Goal: Task Accomplishment & Management: Use online tool/utility

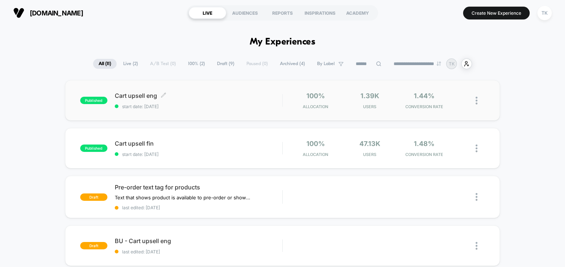
click at [216, 93] on span "Cart upsell eng Click to edit experience details" at bounding box center [199, 95] width 168 height 7
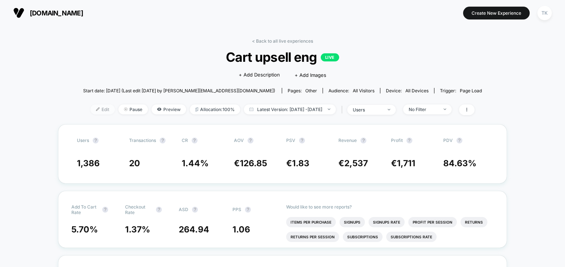
click at [97, 111] on span "Edit" at bounding box center [102, 109] width 24 height 10
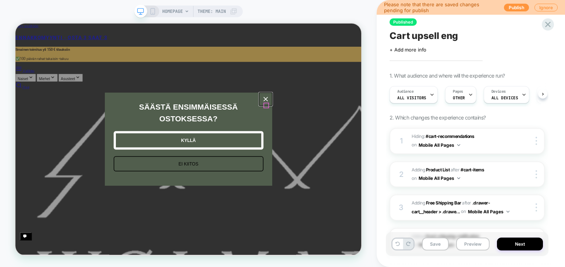
click at [349, 127] on icon "close icon" at bounding box center [349, 124] width 6 height 6
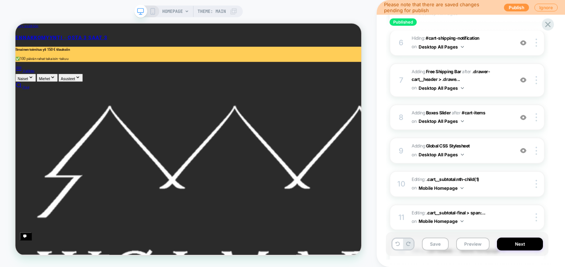
scroll to position [347, 0]
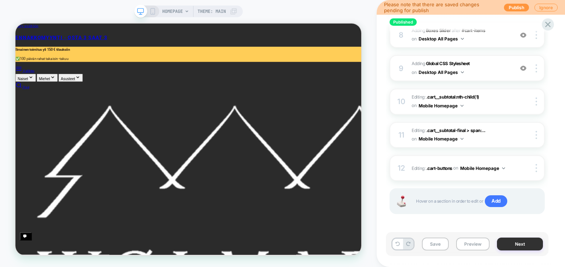
click at [514, 246] on button "Next" at bounding box center [520, 244] width 46 height 13
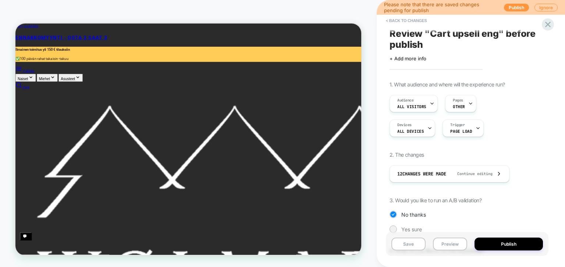
scroll to position [0, 0]
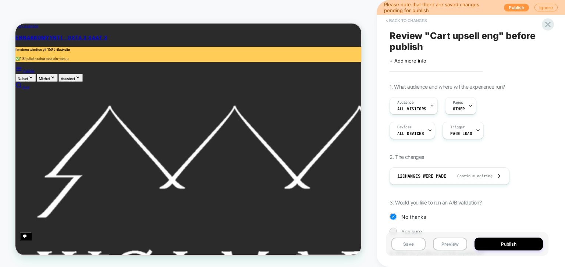
click at [396, 18] on button "< Back to changes" at bounding box center [406, 21] width 49 height 12
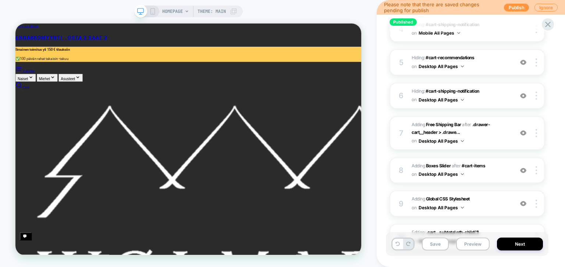
scroll to position [347, 0]
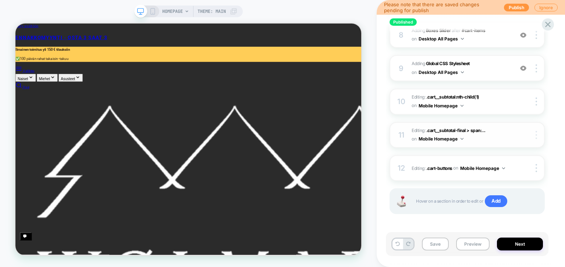
click at [537, 133] on div at bounding box center [537, 135] width 14 height 8
click at [381, 136] on div "Published Cart upsell eng Click to edit experience details + Add more info 1. W…" at bounding box center [471, 133] width 188 height 267
click at [373, 65] on div "HOMEPAGE Theme: MAIN" at bounding box center [188, 133] width 377 height 252
click at [368, 63] on div "HOMEPAGE Theme: MAIN" at bounding box center [188, 133] width 377 height 252
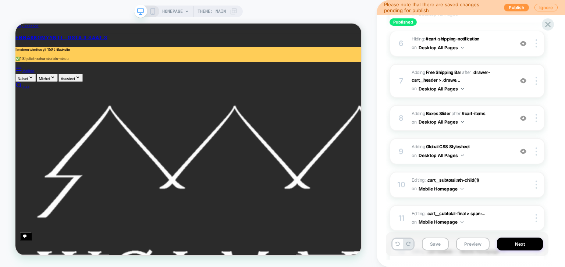
scroll to position [265, 0]
click at [152, 12] on icon at bounding box center [152, 11] width 7 height 7
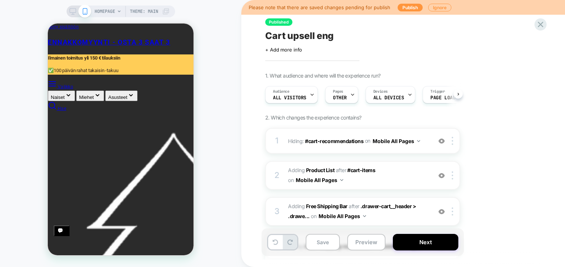
scroll to position [0, 146]
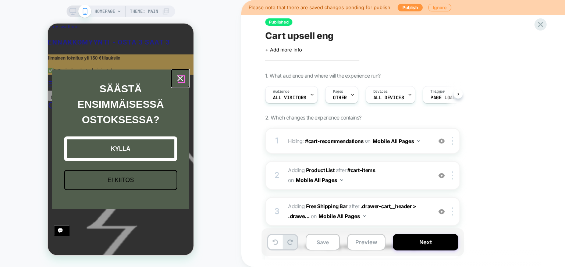
click at [182, 79] on icon "close icon" at bounding box center [180, 78] width 6 height 6
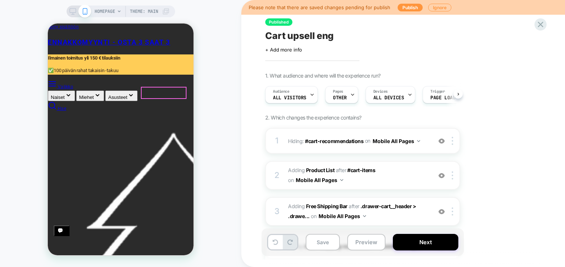
scroll to position [0, 0]
click at [48, 24] on button "Lisää määrää" at bounding box center [48, 24] width 0 height 0
type input "*"
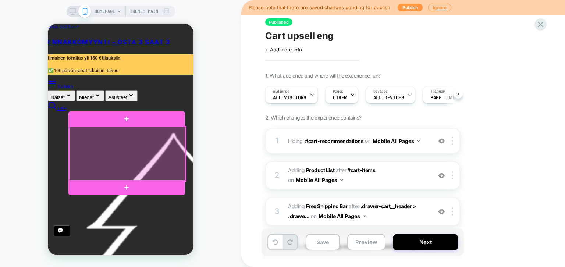
click at [162, 159] on div at bounding box center [127, 154] width 117 height 55
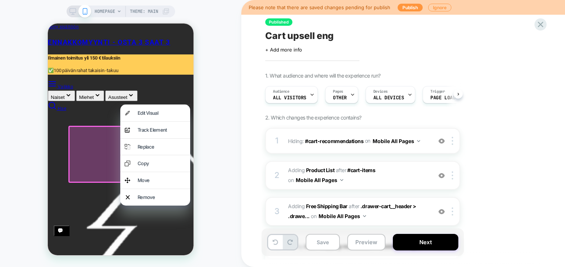
click at [48, 24] on p "Ostoskorisi on tyhjä" at bounding box center [48, 24] width 0 height 0
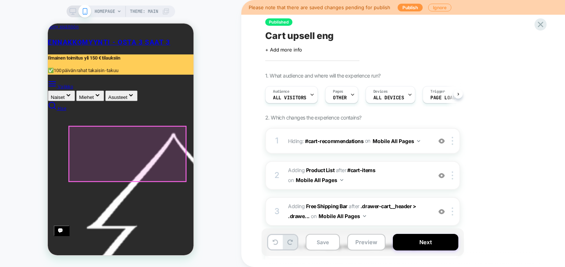
click at [48, 24] on span "Add" at bounding box center [48, 24] width 0 height 0
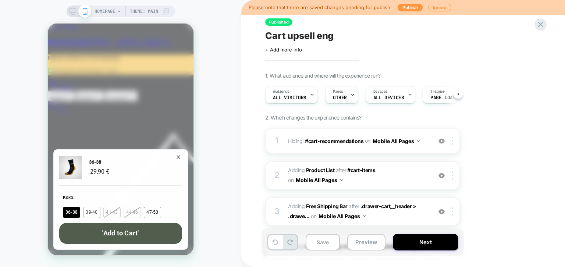
click at [93, 211] on button "39-40" at bounding box center [91, 212] width 17 height 11
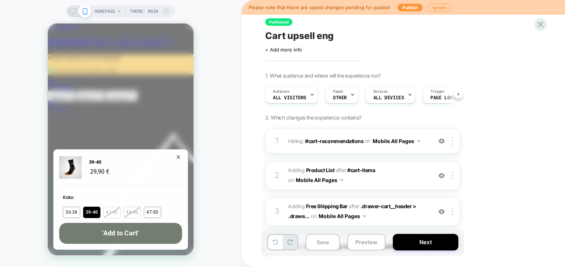
click at [108, 237] on button "'Add to Cart'" at bounding box center [120, 233] width 123 height 21
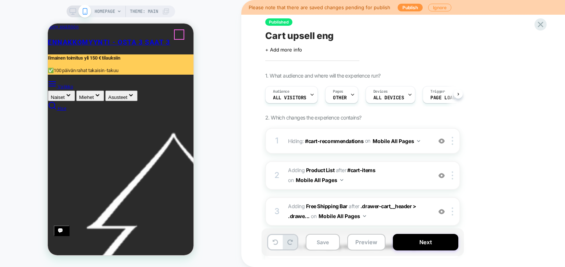
click at [48, 24] on icon "Sulje navigointi" at bounding box center [48, 24] width 0 height 0
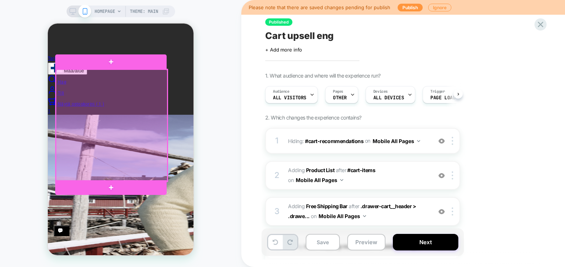
click at [111, 134] on div at bounding box center [111, 125] width 111 height 111
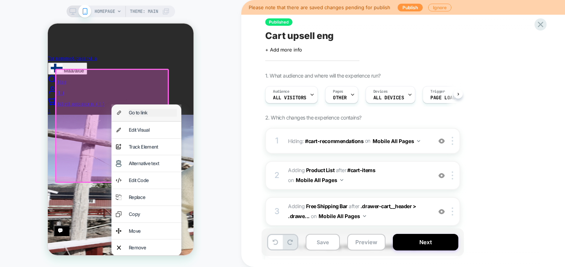
click at [131, 110] on div "Go to link" at bounding box center [153, 113] width 48 height 8
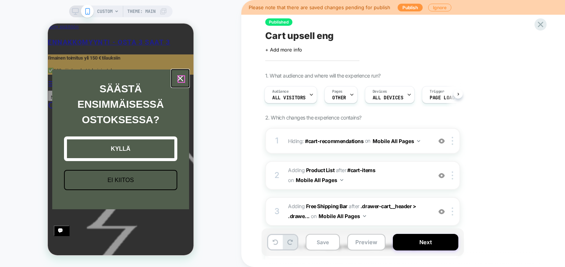
click at [179, 78] on icon "close icon" at bounding box center [180, 78] width 6 height 6
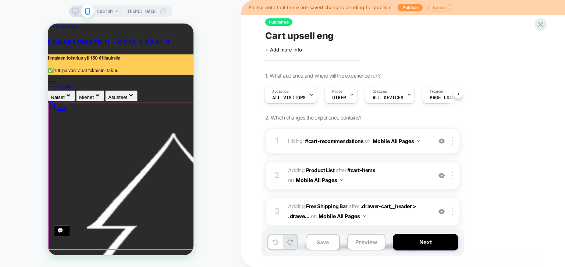
scroll to position [0, 235]
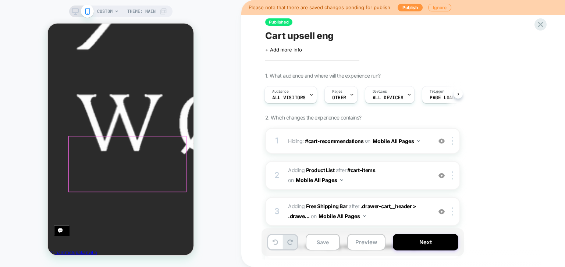
click at [48, 24] on span "Add" at bounding box center [48, 24] width 0 height 0
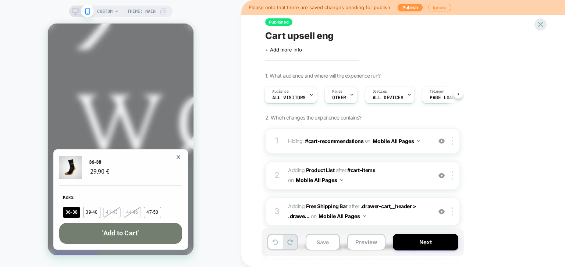
click at [129, 228] on button "'Add to Cart'" at bounding box center [120, 233] width 123 height 21
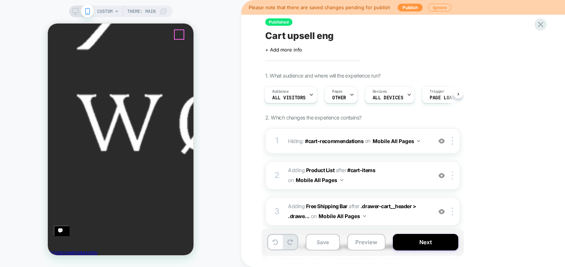
click at [48, 24] on icon "Sulje navigointi" at bounding box center [48, 24] width 0 height 0
click at [252, 38] on div "Published Cart upsell eng Click to edit experience details + Add more info 1. W…" at bounding box center [403, 133] width 324 height 267
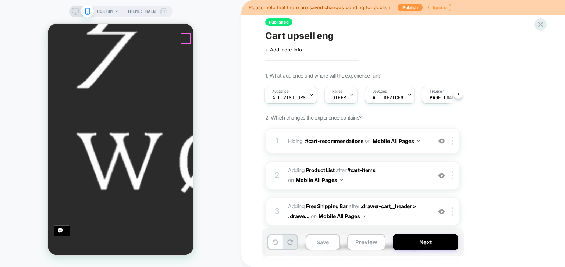
click at [253, 104] on div "Published Cart upsell eng Click to edit experience details + Add more info 1. W…" at bounding box center [403, 133] width 324 height 267
click at [350, 99] on div at bounding box center [351, 94] width 5 height 17
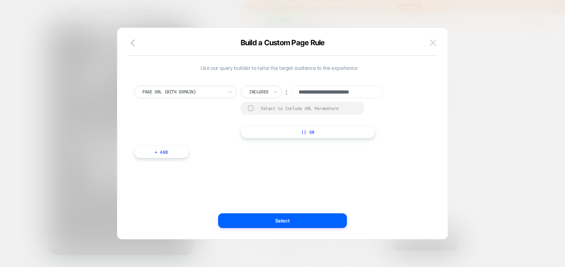
click at [433, 41] on img at bounding box center [433, 42] width 7 height 6
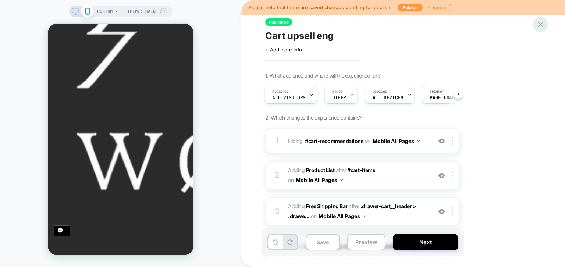
click at [541, 25] on icon at bounding box center [541, 25] width 6 height 6
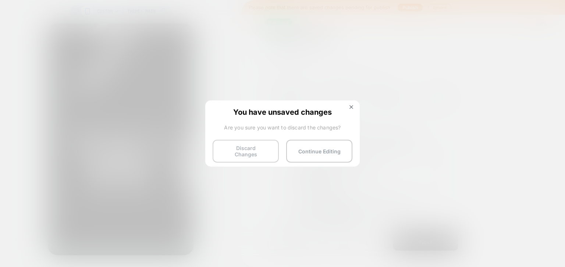
click at [260, 150] on button "Discard Changes" at bounding box center [246, 151] width 66 height 23
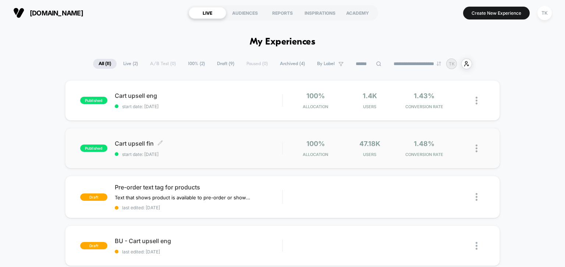
click at [208, 141] on span "Cart upsell fin Click to edit experience details" at bounding box center [199, 143] width 168 height 7
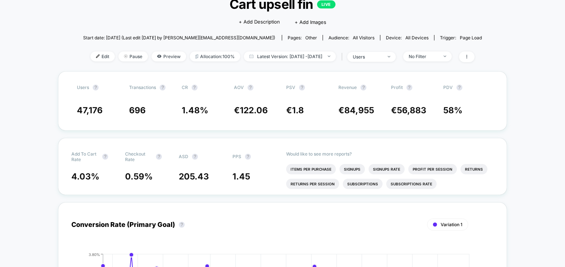
scroll to position [26, 0]
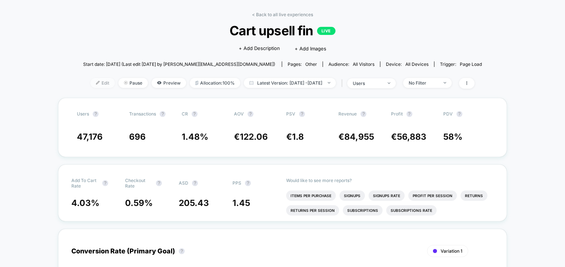
click at [95, 84] on span "Edit" at bounding box center [102, 83] width 24 height 10
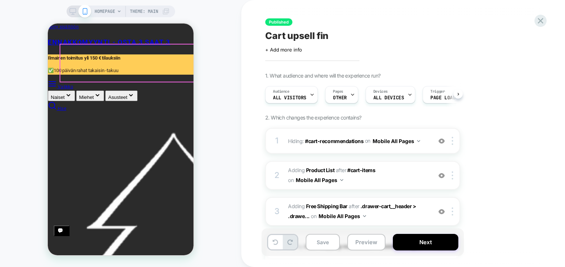
scroll to position [0, 146]
click at [345, 94] on div "Pages OTHER" at bounding box center [339, 94] width 29 height 17
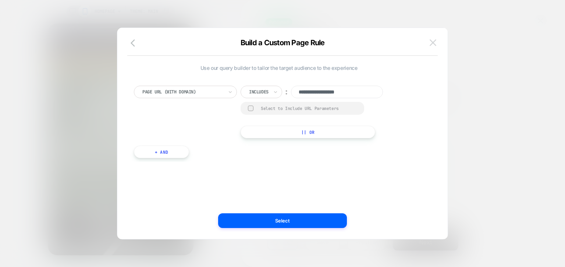
scroll to position [0, 0]
click at [433, 43] on img at bounding box center [433, 42] width 7 height 6
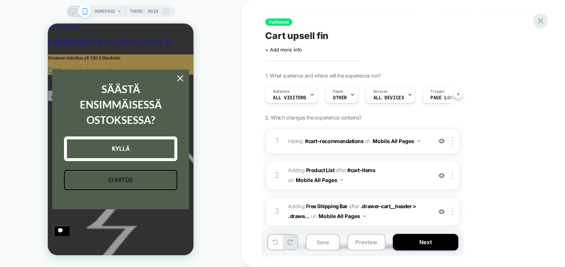
scroll to position [0, 146]
click at [538, 17] on icon at bounding box center [540, 21] width 10 height 10
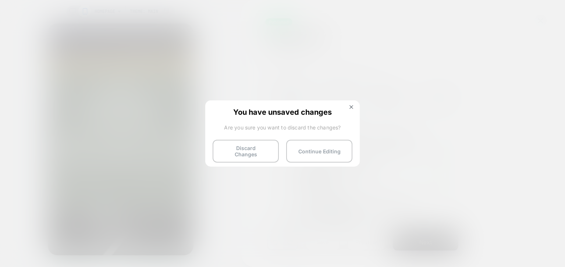
scroll to position [0, 0]
click at [251, 160] on div "You have unsaved changes Are you sure you want to discard the changes? Discard …" at bounding box center [282, 132] width 154 height 65
click at [242, 149] on button "Discard Changes" at bounding box center [246, 151] width 66 height 23
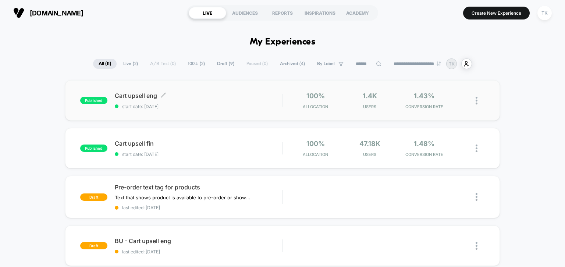
click at [210, 96] on span "Cart upsell eng Click to edit experience details" at bounding box center [199, 95] width 168 height 7
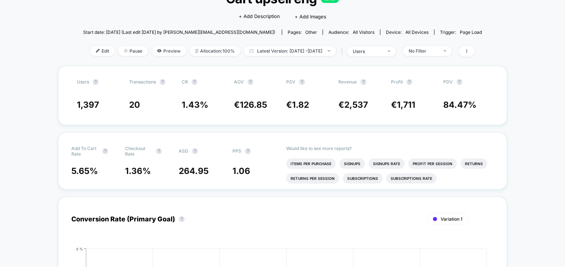
scroll to position [26, 0]
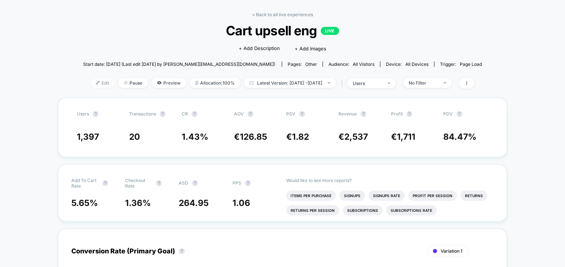
click at [91, 86] on span "Edit" at bounding box center [102, 83] width 24 height 10
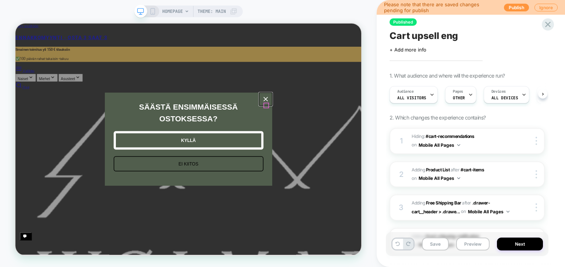
click at [348, 127] on icon "close icon" at bounding box center [349, 124] width 6 height 6
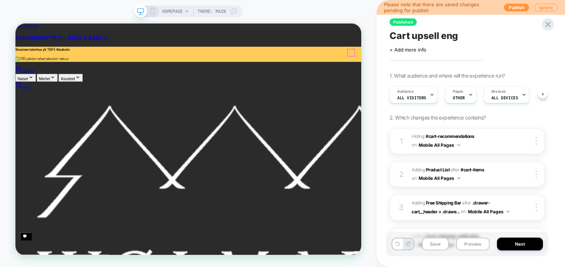
click at [15, 24] on icon "Sulje navigointi" at bounding box center [15, 24] width 0 height 0
click at [15, 24] on link "English" at bounding box center [15, 24] width 0 height 0
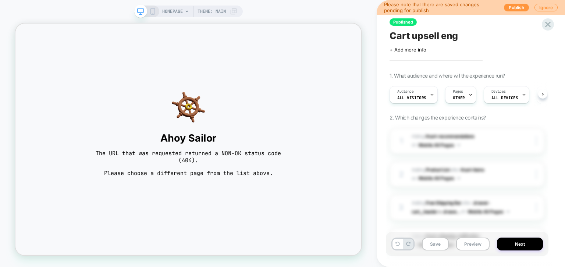
click at [151, 11] on icon at bounding box center [152, 11] width 7 height 7
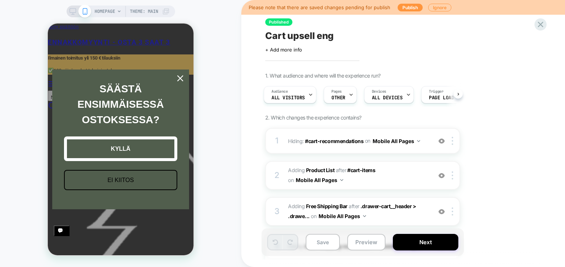
click at [185, 77] on div "Close" at bounding box center [180, 78] width 12 height 12
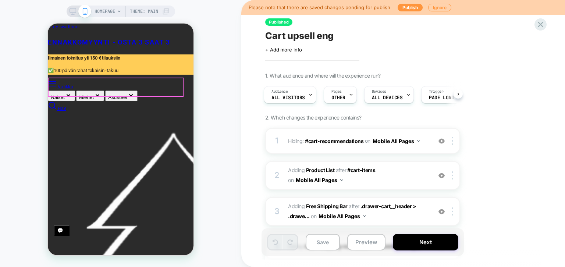
click at [48, 24] on link "English" at bounding box center [48, 24] width 0 height 0
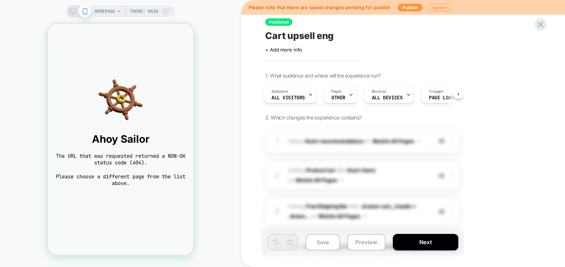
click at [249, 52] on div "Published Cart upsell eng Click to edit experience details + Add more info 1. W…" at bounding box center [403, 133] width 324 height 267
click at [76, 15] on div "HOMEPAGE Theme: MAIN" at bounding box center [121, 12] width 108 height 12
click at [70, 13] on icon at bounding box center [73, 11] width 7 height 7
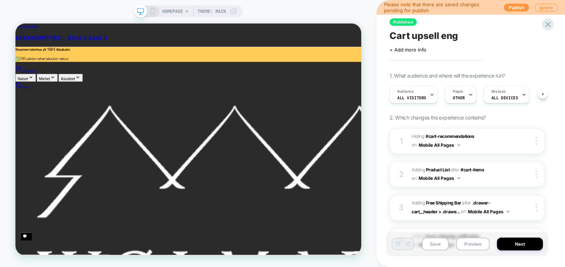
click at [382, 67] on div "Published Cart upsell eng Click to edit experience details + Add more info 1. W…" at bounding box center [471, 133] width 188 height 267
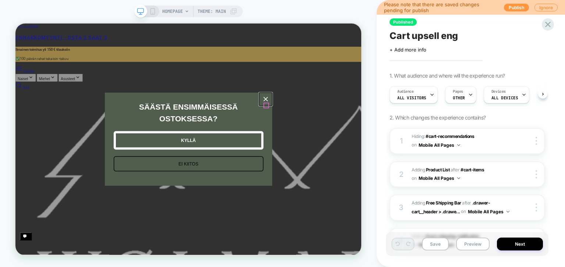
click at [347, 127] on icon "close icon" at bounding box center [349, 124] width 6 height 6
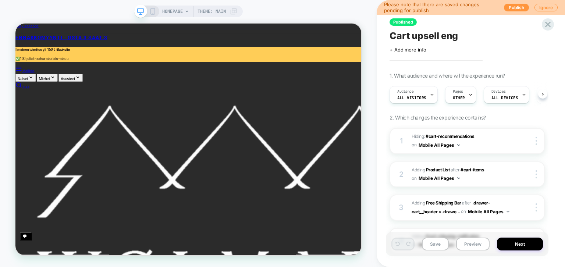
click at [152, 9] on icon at bounding box center [152, 11] width 7 height 7
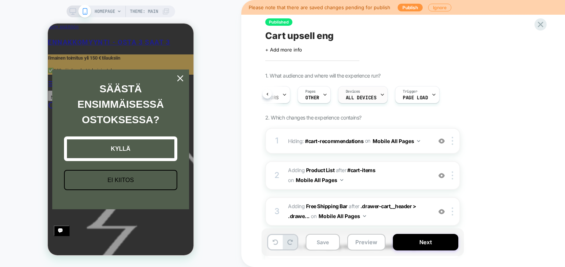
click at [358, 93] on span "Devices" at bounding box center [353, 91] width 14 height 5
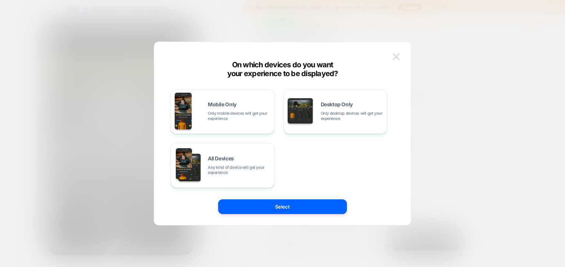
click at [396, 57] on img at bounding box center [396, 56] width 7 height 6
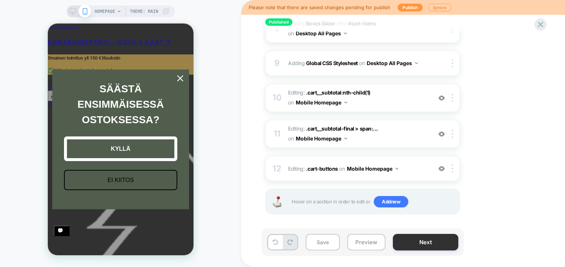
click at [415, 243] on button "Next" at bounding box center [425, 242] width 65 height 17
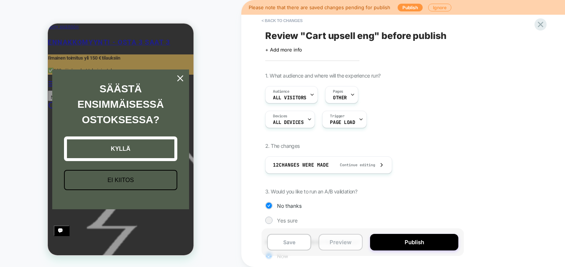
click at [345, 239] on button "Preview" at bounding box center [340, 242] width 44 height 17
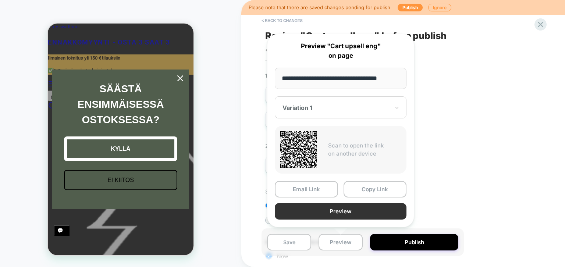
click at [348, 212] on button "Preview" at bounding box center [341, 211] width 132 height 17
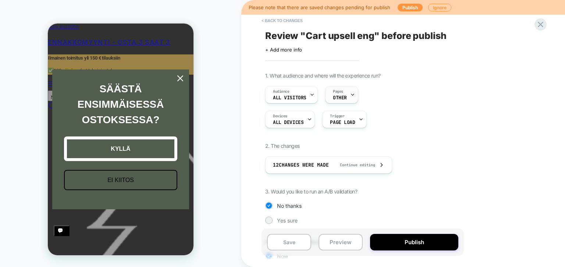
scroll to position [0, 146]
click at [251, 97] on div "< Back to changes Review " Cart upsell eng " before publish Click to edit exper…" at bounding box center [403, 133] width 324 height 267
click at [251, 95] on div "< Back to changes Review " Cart upsell eng " before publish Click to edit exper…" at bounding box center [403, 133] width 324 height 267
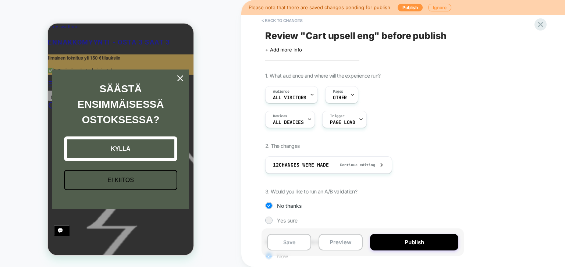
click at [255, 99] on div "< Back to changes Review " Cart upsell eng " before publish Click to edit exper…" at bounding box center [403, 133] width 324 height 267
click at [257, 135] on div "< Back to changes Review " Cart upsell eng " before publish Click to edit exper…" at bounding box center [403, 133] width 324 height 267
click at [273, 22] on button "< Back to changes" at bounding box center [282, 21] width 49 height 12
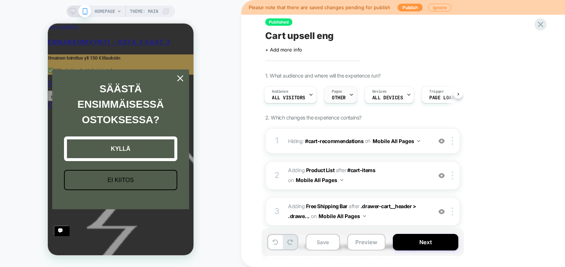
click at [352, 97] on icon at bounding box center [351, 94] width 5 height 5
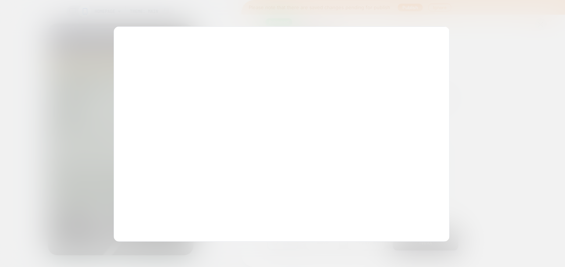
scroll to position [0, 0]
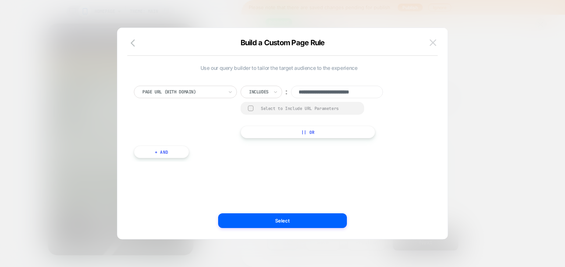
click at [432, 42] on img at bounding box center [433, 42] width 7 height 6
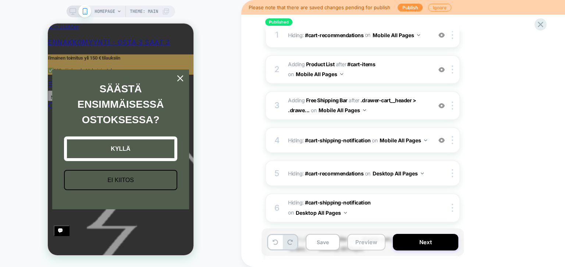
click at [373, 244] on button "Preview" at bounding box center [366, 242] width 38 height 17
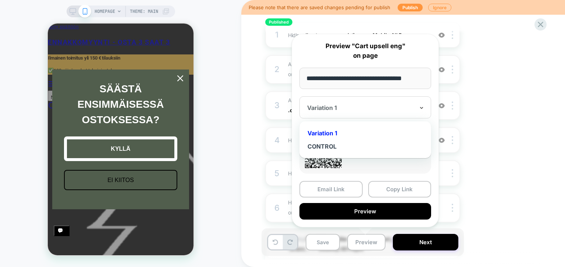
click at [424, 111] on icon at bounding box center [421, 107] width 5 height 7
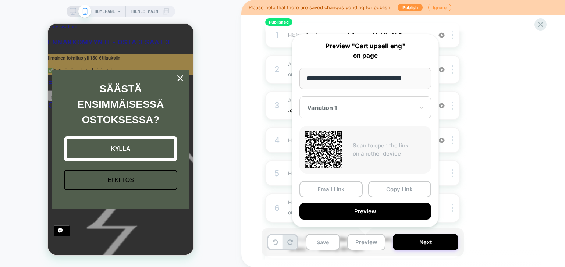
click at [358, 83] on input "**********" at bounding box center [365, 78] width 132 height 21
click at [364, 78] on input "**********" at bounding box center [365, 78] width 132 height 21
drag, startPoint x: 398, startPoint y: 77, endPoint x: 424, endPoint y: 85, distance: 27.2
click at [424, 85] on input "**********" at bounding box center [365, 78] width 132 height 21
click at [419, 79] on input "**********" at bounding box center [365, 78] width 132 height 21
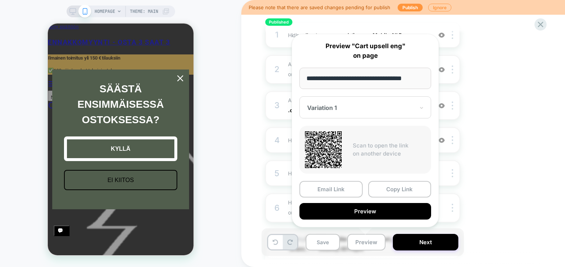
scroll to position [0, 1]
click at [360, 77] on input "**********" at bounding box center [365, 78] width 132 height 21
type input "**********"
click at [398, 189] on button "Copy Link" at bounding box center [399, 189] width 63 height 17
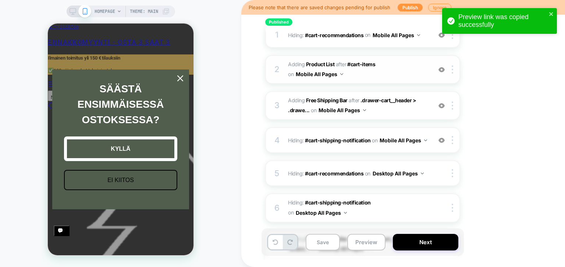
scroll to position [0, 0]
click at [550, 15] on icon "close" at bounding box center [551, 14] width 4 height 4
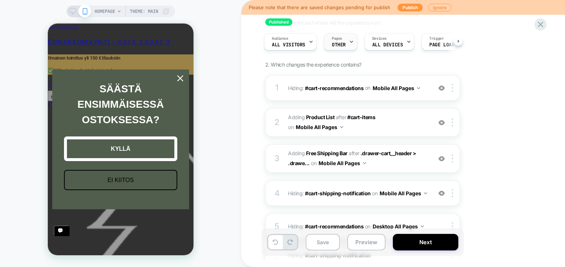
click at [350, 42] on icon at bounding box center [351, 41] width 5 height 5
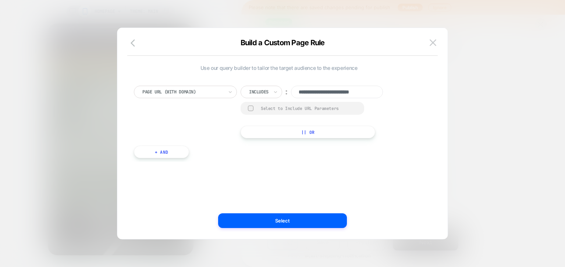
scroll to position [0, 146]
click at [434, 43] on img at bounding box center [433, 42] width 7 height 6
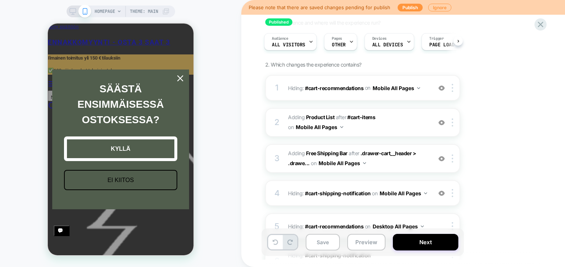
scroll to position [0, 0]
click at [438, 43] on span "Page Load" at bounding box center [441, 44] width 25 height 5
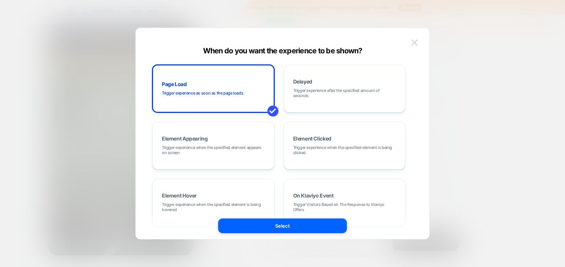
scroll to position [0, 146]
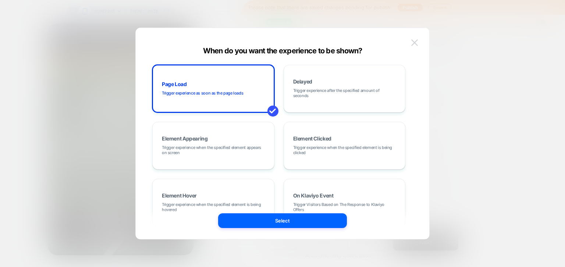
click at [414, 42] on img at bounding box center [414, 42] width 7 height 6
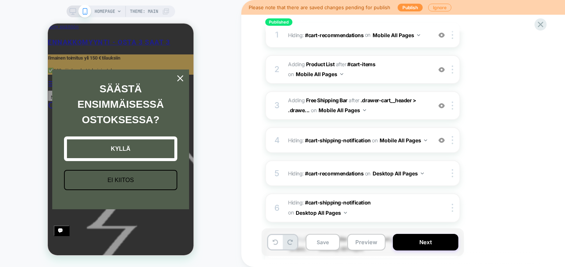
scroll to position [159, 0]
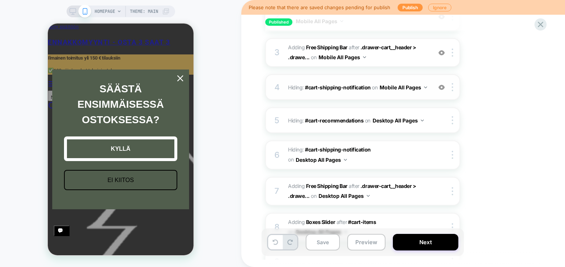
click at [444, 84] on img at bounding box center [441, 87] width 6 height 6
click at [439, 88] on img at bounding box center [441, 87] width 6 height 6
click at [179, 79] on icon "close icon" at bounding box center [180, 78] width 6 height 6
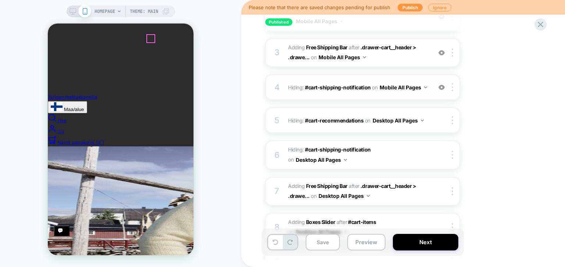
click at [63, 102] on img at bounding box center [57, 106] width 12 height 9
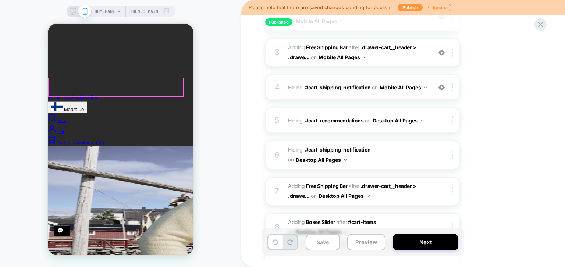
click at [48, 24] on link "English" at bounding box center [48, 24] width 0 height 0
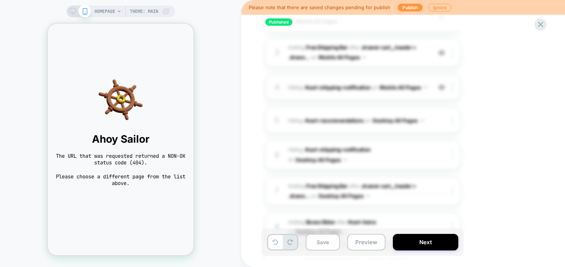
click at [71, 14] on icon at bounding box center [73, 11] width 7 height 7
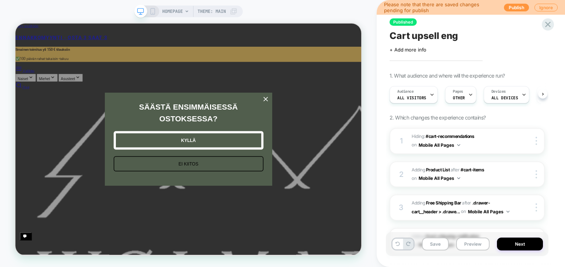
scroll to position [388, 0]
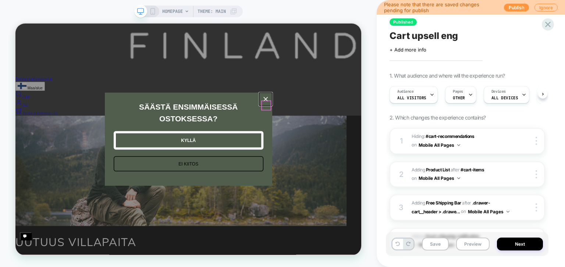
click at [353, 130] on div "Close" at bounding box center [349, 124] width 12 height 12
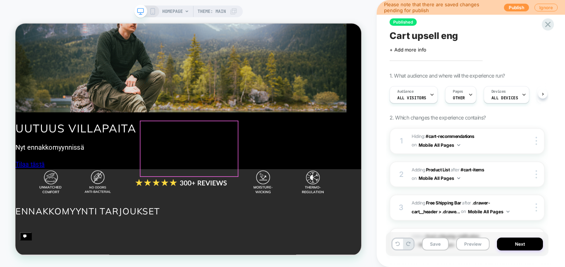
scroll to position [583, 0]
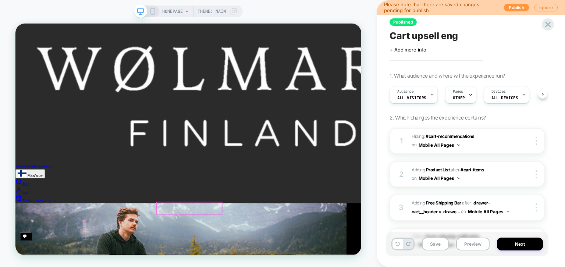
scroll to position [388, 0]
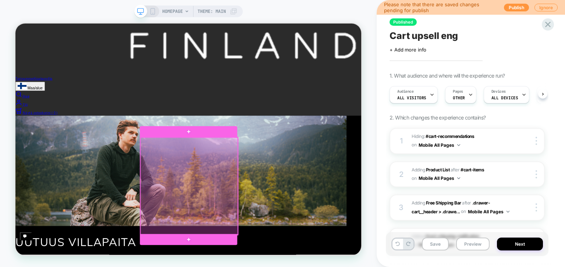
click at [250, 214] on div at bounding box center [247, 240] width 130 height 130
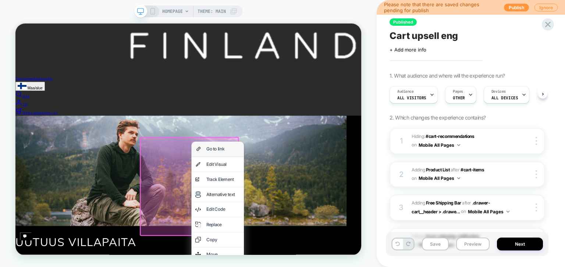
click at [290, 185] on div "Go to link" at bounding box center [285, 191] width 70 height 20
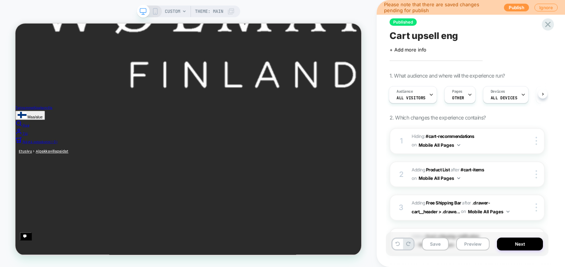
scroll to position [78, 0]
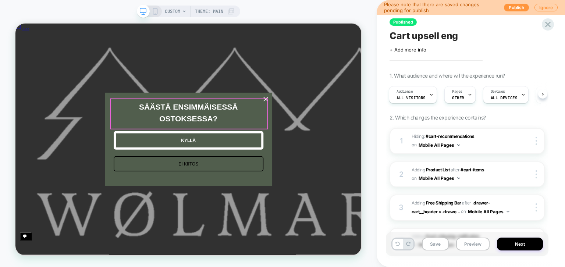
click at [348, 133] on div "SÄÄSTÄ ENSIMMÄISESSÄ OSTOKSESSA?" at bounding box center [246, 143] width 209 height 40
click at [348, 127] on icon "close icon" at bounding box center [349, 124] width 6 height 6
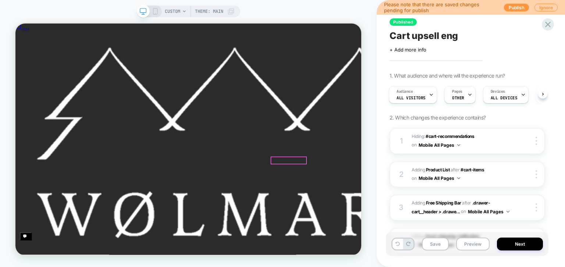
click at [15, 24] on img at bounding box center [15, 24] width 0 height 0
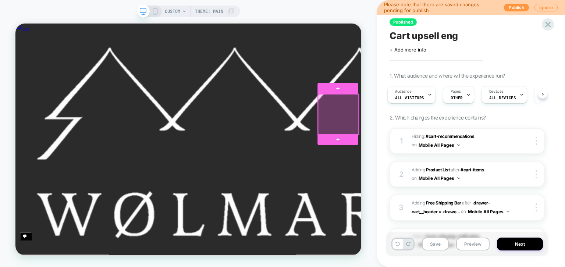
click at [437, 129] on div at bounding box center [446, 145] width 54 height 54
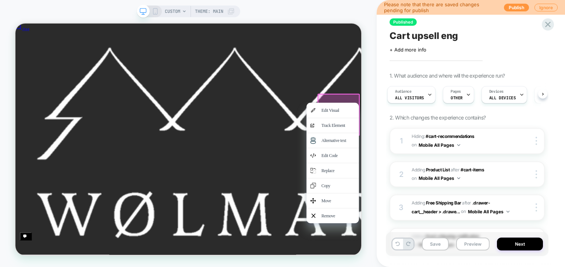
click at [15, 24] on div "Koko: XS" at bounding box center [15, 24] width 0 height 0
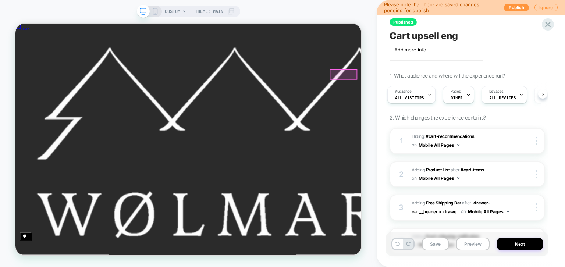
click at [15, 24] on button "Lisää määrää" at bounding box center [15, 24] width 0 height 0
type input "*"
click at [384, 61] on div "Published Cart upsell eng Click to edit experience details + Add more info 1. W…" at bounding box center [471, 133] width 188 height 267
click at [457, 97] on span "OTHER" at bounding box center [457, 97] width 12 height 5
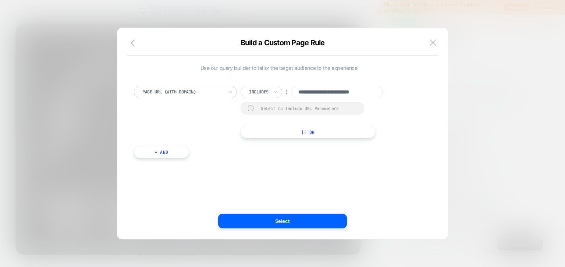
scroll to position [0, 7]
click at [432, 43] on img at bounding box center [433, 42] width 7 height 6
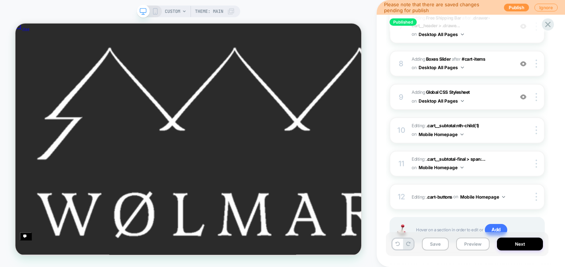
scroll to position [344, 0]
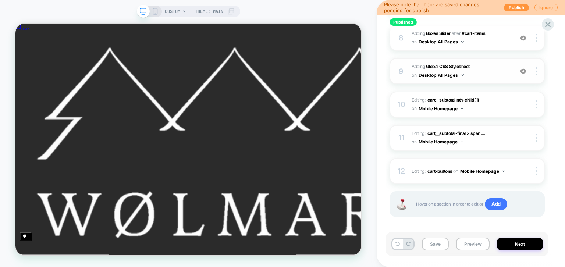
click at [462, 74] on img at bounding box center [462, 75] width 3 height 2
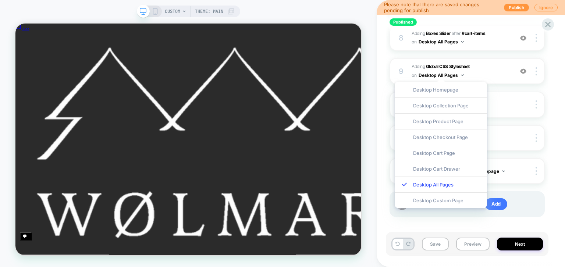
click at [384, 65] on div "Published Cart upsell eng Click to edit experience details + Add more info 1. W…" at bounding box center [471, 133] width 188 height 267
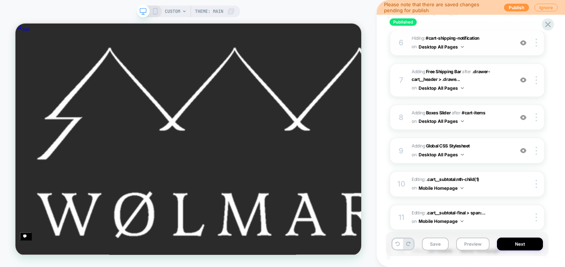
scroll to position [347, 0]
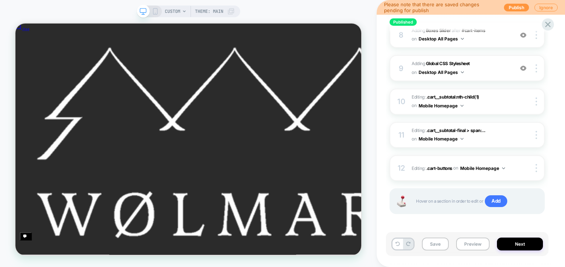
click at [155, 12] on icon at bounding box center [155, 11] width 7 height 7
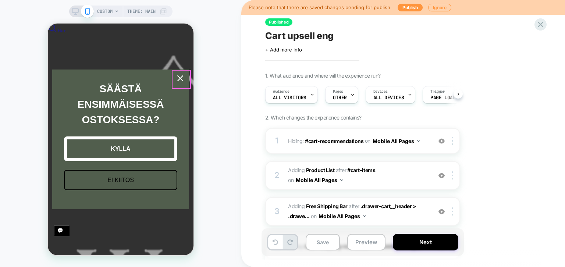
scroll to position [0, 0]
click at [180, 75] on div "Close" at bounding box center [180, 78] width 12 height 12
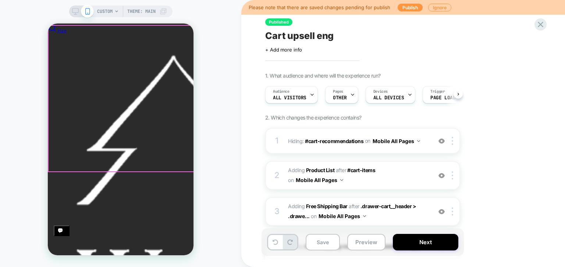
scroll to position [0, 146]
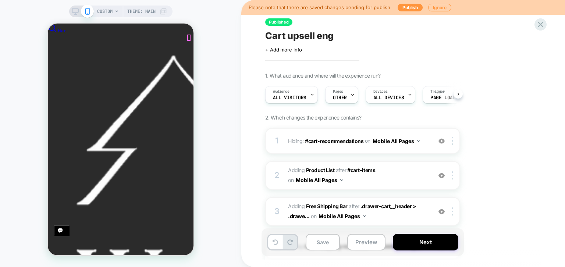
click at [48, 24] on icon "Sulje navigointi" at bounding box center [48, 24] width 0 height 0
click at [360, 243] on button "Preview" at bounding box center [366, 242] width 38 height 17
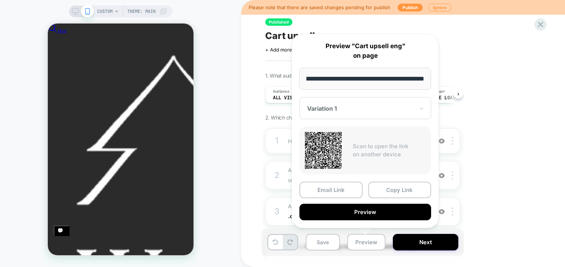
drag, startPoint x: 355, startPoint y: 74, endPoint x: 351, endPoint y: 75, distance: 4.1
click at [351, 75] on input "**********" at bounding box center [365, 79] width 132 height 22
drag, startPoint x: 322, startPoint y: 74, endPoint x: 314, endPoint y: 83, distance: 12.3
click at [316, 82] on input "**********" at bounding box center [365, 79] width 132 height 22
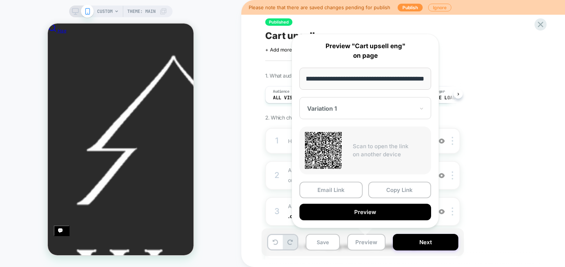
click at [313, 81] on input "**********" at bounding box center [365, 79] width 132 height 22
drag, startPoint x: 313, startPoint y: 81, endPoint x: 370, endPoint y: 80, distance: 57.0
click at [370, 80] on input "**********" at bounding box center [365, 79] width 132 height 22
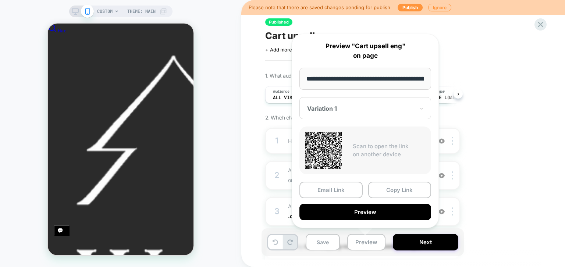
click at [358, 77] on input "**********" at bounding box center [365, 79] width 132 height 22
click at [410, 77] on input "**********" at bounding box center [365, 79] width 132 height 22
click at [416, 77] on input "**********" at bounding box center [365, 79] width 132 height 22
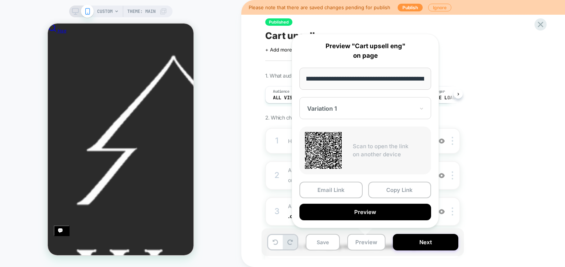
drag, startPoint x: 416, startPoint y: 77, endPoint x: 422, endPoint y: 79, distance: 6.2
click at [430, 79] on input "**********" at bounding box center [365, 79] width 132 height 22
click at [395, 82] on input "**********" at bounding box center [365, 79] width 132 height 22
drag, startPoint x: 414, startPoint y: 76, endPoint x: 430, endPoint y: 73, distance: 16.4
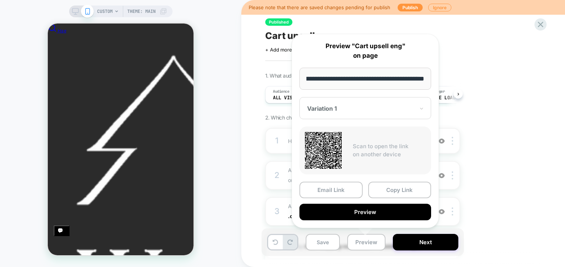
click at [431, 76] on input "**********" at bounding box center [365, 79] width 132 height 22
click at [381, 79] on input "**********" at bounding box center [365, 79] width 132 height 22
click at [425, 78] on input "**********" at bounding box center [365, 79] width 132 height 22
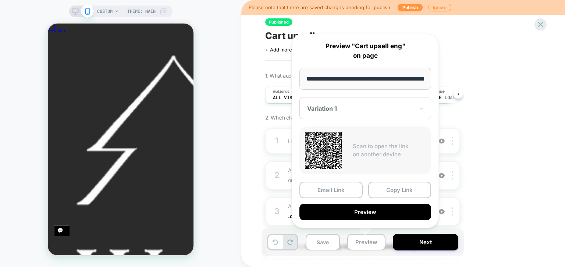
drag, startPoint x: 311, startPoint y: 78, endPoint x: 377, endPoint y: 82, distance: 65.6
click at [377, 82] on input "**********" at bounding box center [365, 79] width 132 height 22
click at [349, 82] on input "**********" at bounding box center [365, 79] width 132 height 22
drag, startPoint x: 389, startPoint y: 79, endPoint x: 370, endPoint y: 73, distance: 19.8
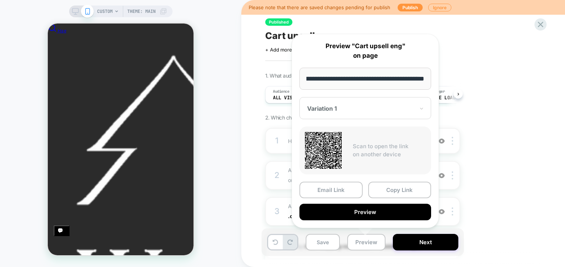
click at [376, 75] on input "**********" at bounding box center [365, 79] width 132 height 22
click at [360, 80] on input "**********" at bounding box center [365, 79] width 132 height 22
drag, startPoint x: 318, startPoint y: 79, endPoint x: 319, endPoint y: 84, distance: 4.4
click at [316, 83] on input "**********" at bounding box center [365, 79] width 132 height 22
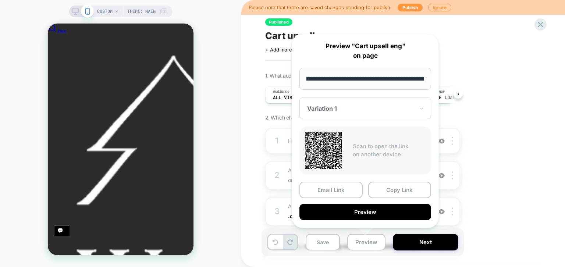
click at [388, 79] on input "**********" at bounding box center [365, 79] width 132 height 22
drag, startPoint x: 410, startPoint y: 73, endPoint x: 417, endPoint y: 65, distance: 10.1
click at [417, 68] on input "**********" at bounding box center [365, 79] width 132 height 22
click at [424, 79] on input "**********" at bounding box center [365, 79] width 132 height 22
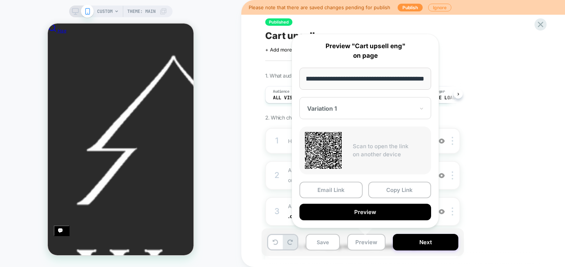
scroll to position [0, 0]
paste input "**********"
drag, startPoint x: 366, startPoint y: 81, endPoint x: 313, endPoint y: 79, distance: 53.4
click at [299, 89] on input "**********" at bounding box center [365, 79] width 132 height 22
click at [387, 80] on input "**********" at bounding box center [365, 79] width 132 height 22
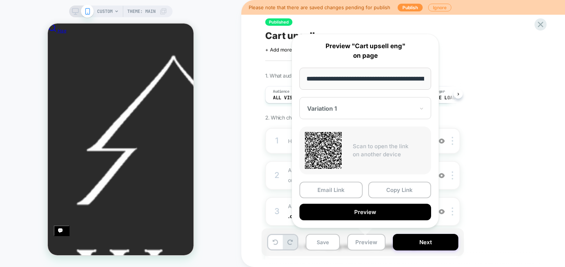
click at [375, 80] on input "**********" at bounding box center [365, 79] width 132 height 22
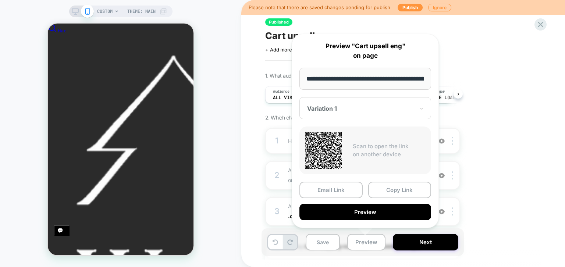
scroll to position [0, 146]
type input "**********"
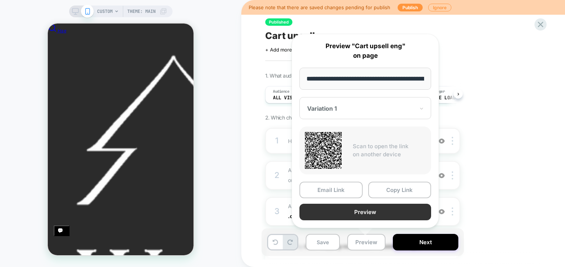
click at [366, 212] on button "Preview" at bounding box center [365, 212] width 132 height 17
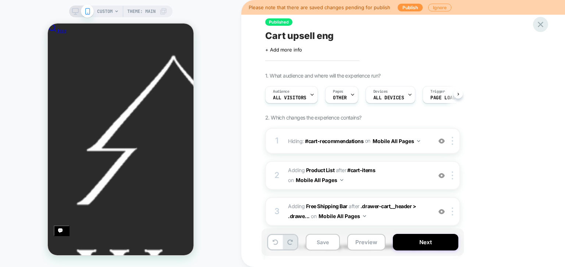
click at [540, 28] on icon at bounding box center [540, 24] width 10 height 10
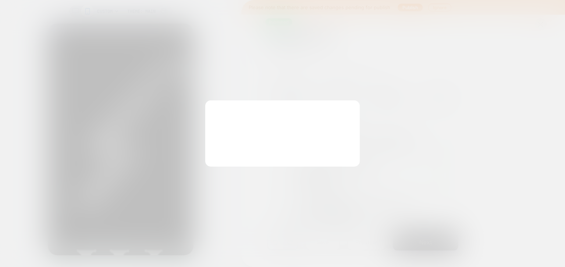
scroll to position [0, 146]
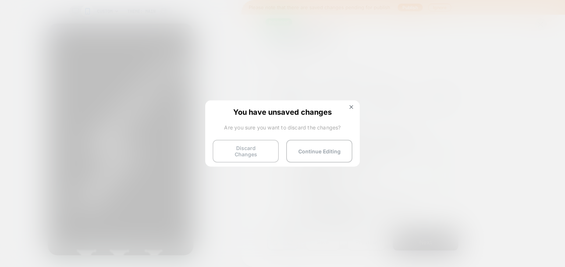
click at [260, 147] on button "Discard Changes" at bounding box center [246, 151] width 66 height 23
click at [238, 151] on button "Discard Changes" at bounding box center [246, 151] width 66 height 23
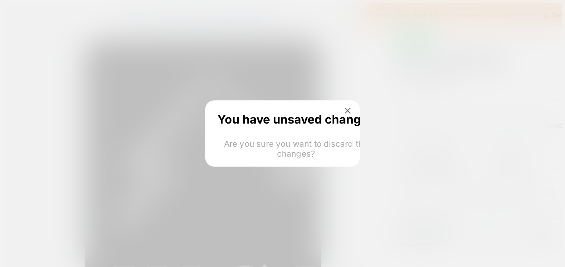
click at [238, 151] on html "CUSTOM Theme: MAIN Please note that there are saved changes pending for publish…" at bounding box center [282, 226] width 565 height 453
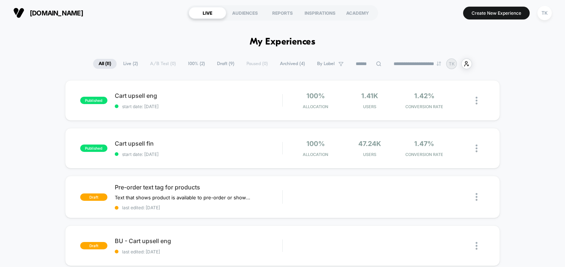
click at [544, 10] on div "TK" at bounding box center [544, 13] width 14 height 14
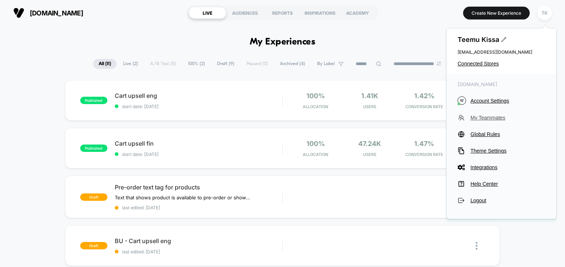
click at [486, 120] on span "My Teammates" at bounding box center [507, 118] width 75 height 6
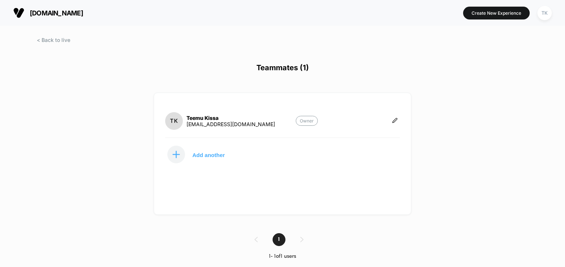
click at [58, 14] on span "[DOMAIN_NAME]" at bounding box center [56, 13] width 53 height 8
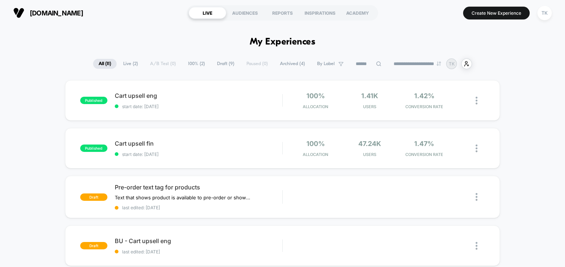
click at [545, 10] on div "TK" at bounding box center [544, 13] width 14 height 14
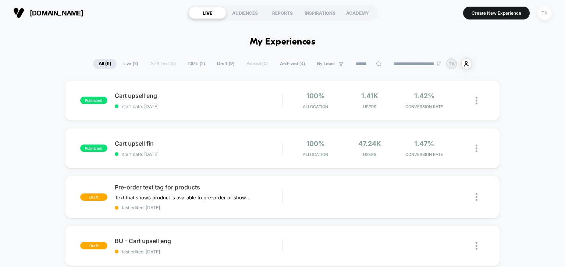
click at [545, 16] on div "TK" at bounding box center [544, 13] width 14 height 14
